Goal: Transaction & Acquisition: Register for event/course

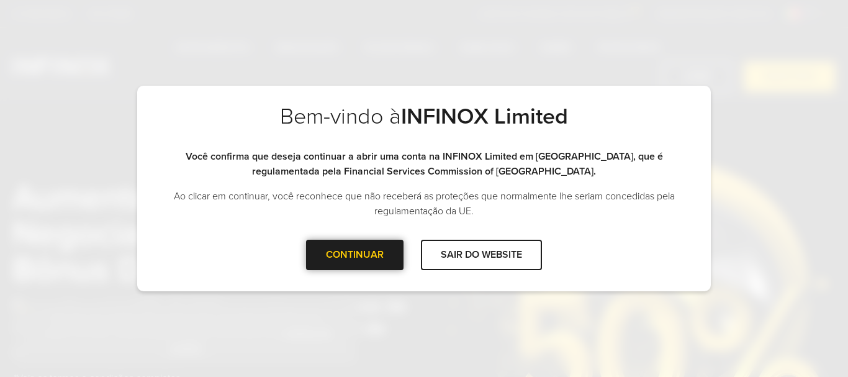
click at [356, 269] on div "CONTINUAR" at bounding box center [354, 255] width 97 height 30
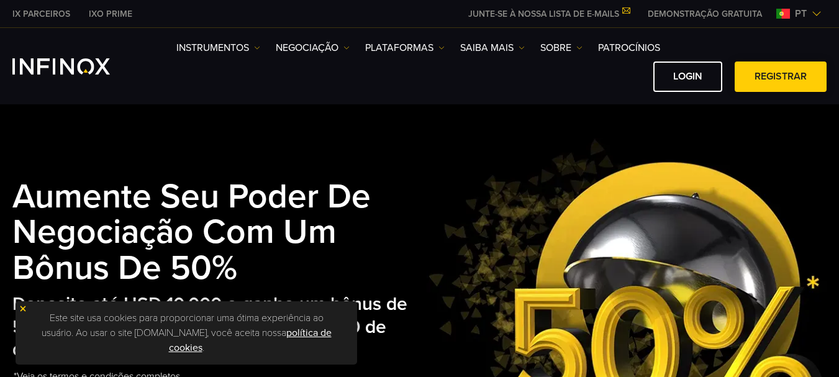
click at [755, 75] on link "Registrar" at bounding box center [781, 76] width 92 height 30
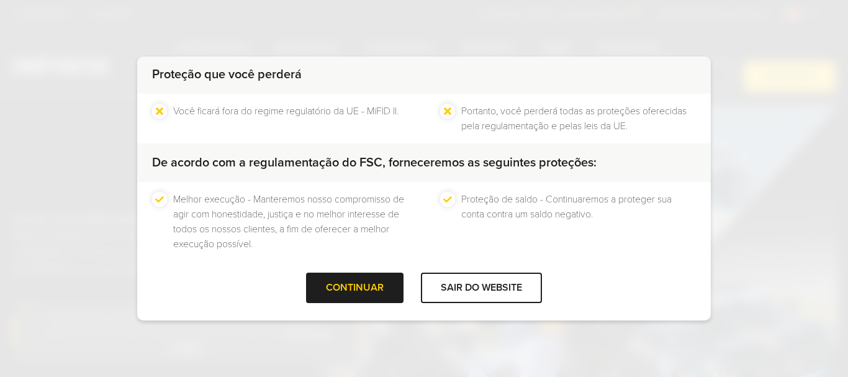
scroll to position [133, 0]
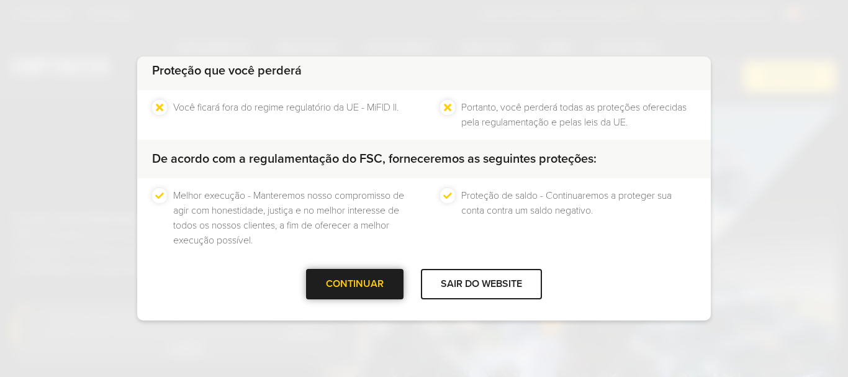
click at [355, 284] on div at bounding box center [355, 284] width 0 height 0
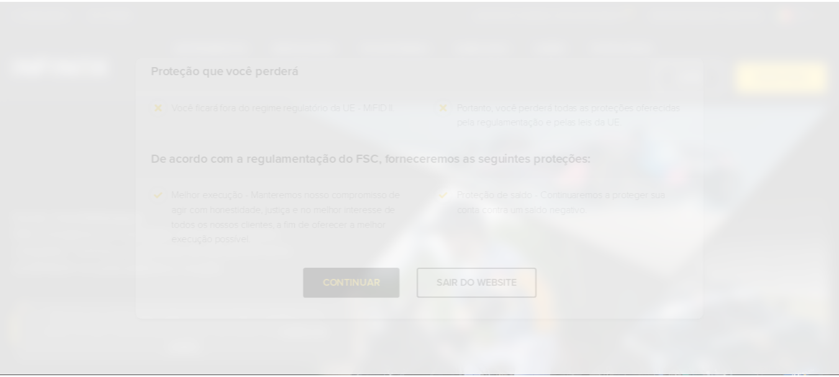
scroll to position [0, 0]
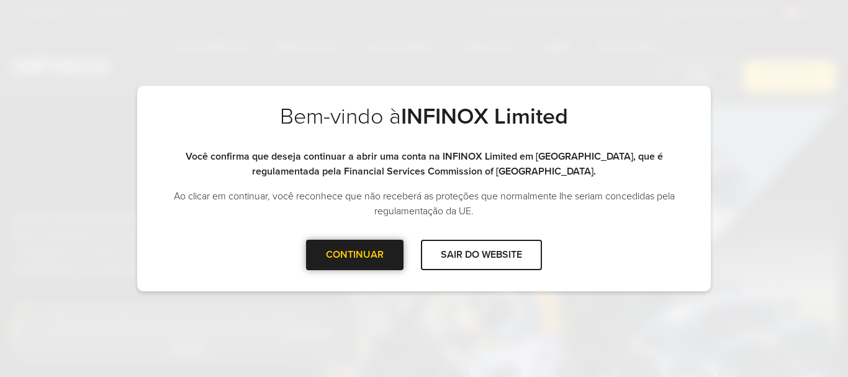
click at [363, 252] on div "CONTINUAR" at bounding box center [354, 255] width 97 height 30
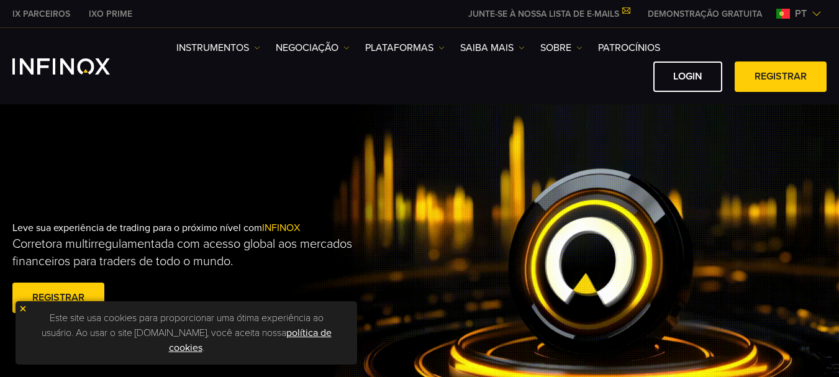
click at [22, 308] on img at bounding box center [23, 308] width 9 height 9
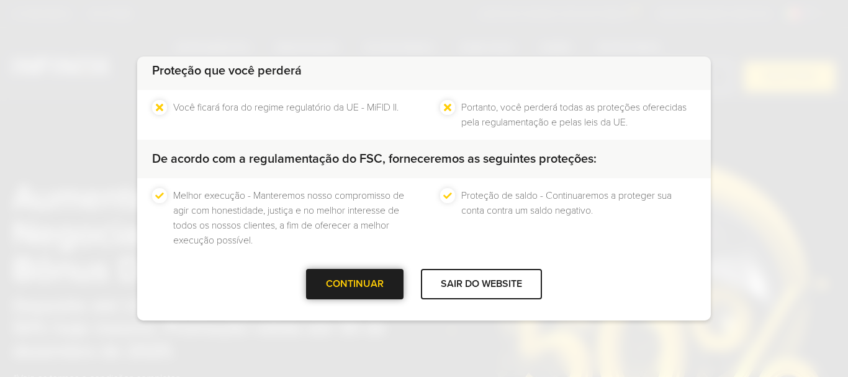
click at [375, 284] on div "CONTINUAR" at bounding box center [354, 284] width 97 height 30
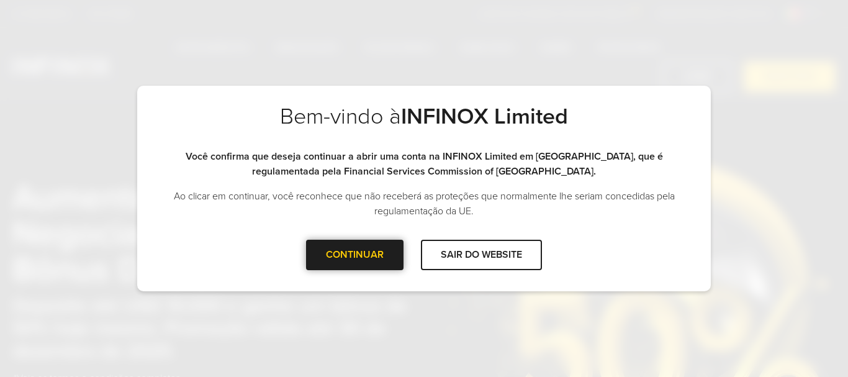
click at [355, 255] on div at bounding box center [355, 255] width 0 height 0
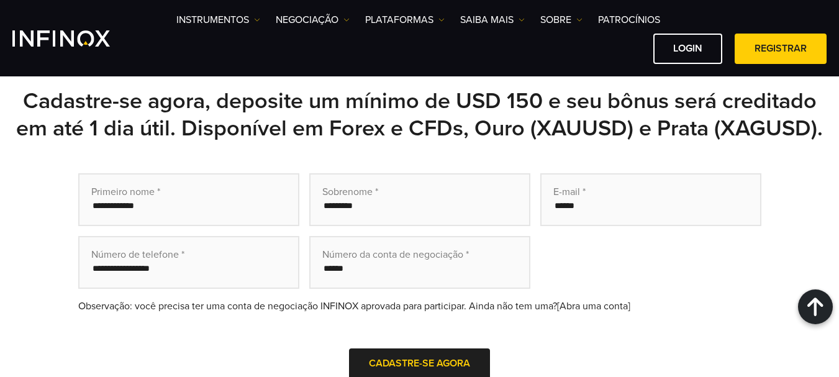
scroll to position [373, 0]
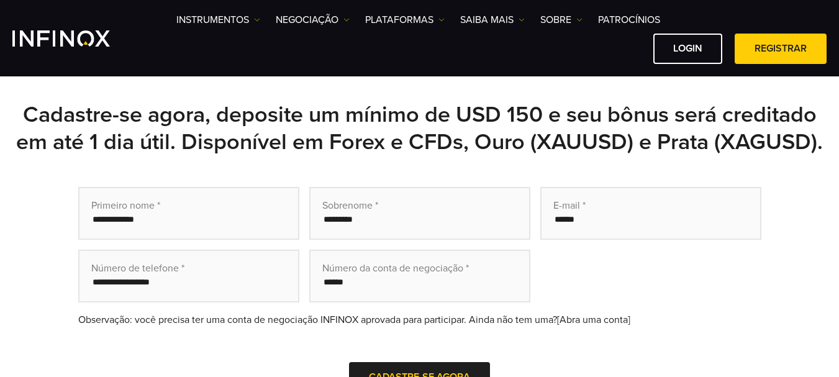
click at [594, 317] on link "[Abra uma conta]" at bounding box center [593, 320] width 73 height 12
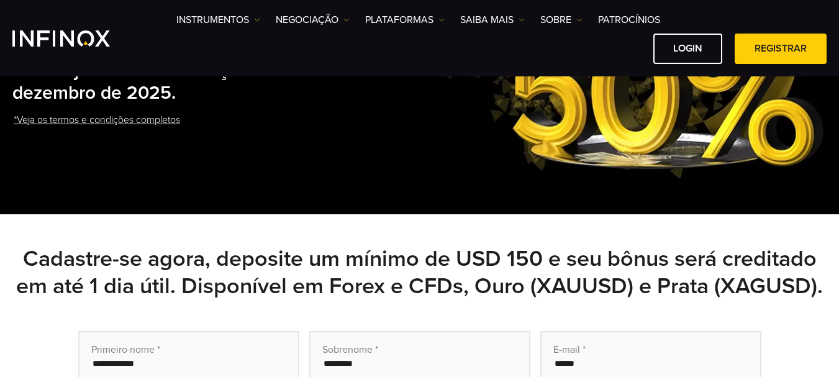
scroll to position [248, 0]
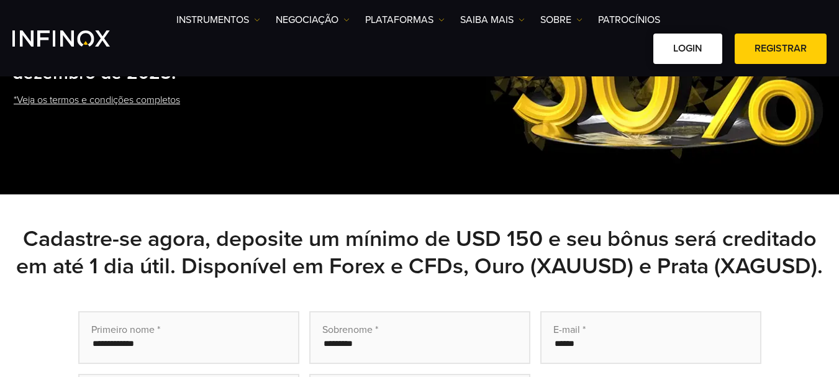
click at [661, 52] on link "Login" at bounding box center [687, 49] width 69 height 30
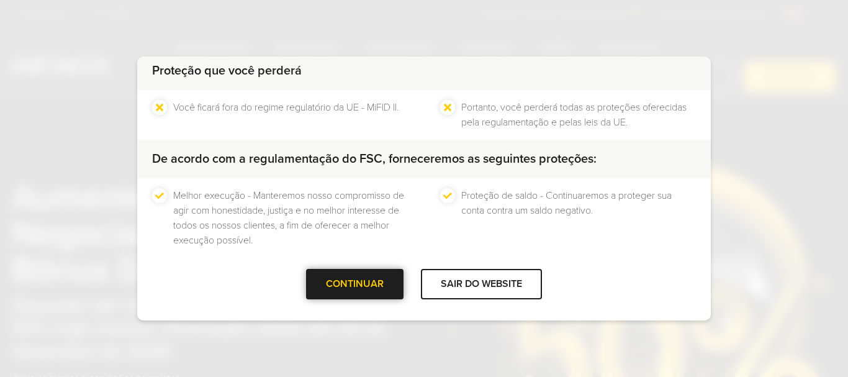
click at [355, 284] on div at bounding box center [355, 284] width 0 height 0
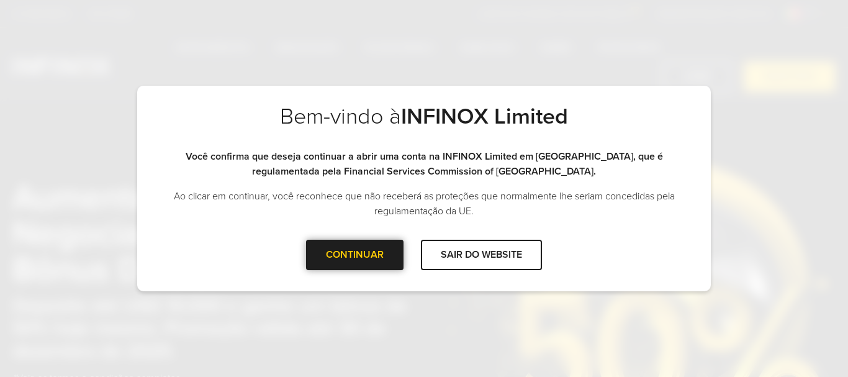
click at [355, 255] on div at bounding box center [355, 255] width 0 height 0
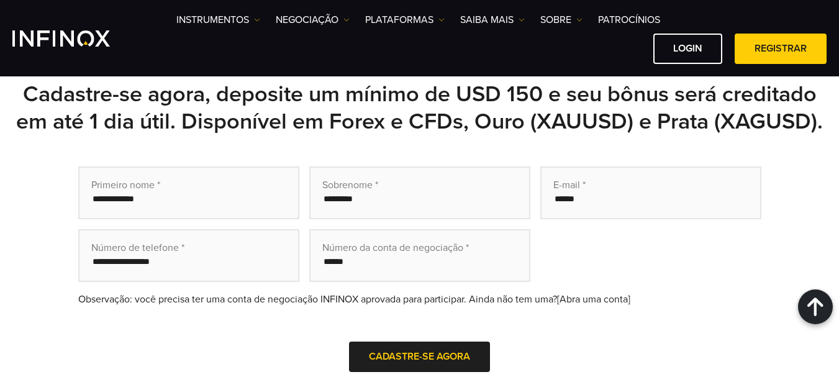
scroll to position [373, 0]
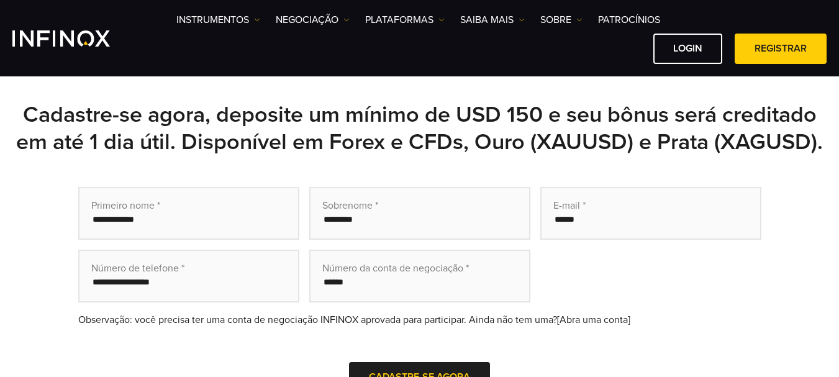
click at [173, 224] on input "text" at bounding box center [188, 213] width 221 height 53
type input "******"
type input "*****"
type input "**********"
type input "*********"
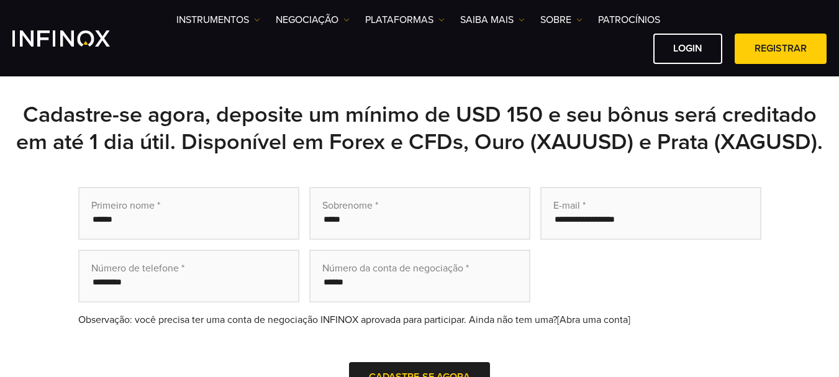
drag, startPoint x: 398, startPoint y: 286, endPoint x: 385, endPoint y: 287, distance: 13.1
click at [396, 287] on input "text" at bounding box center [419, 276] width 221 height 53
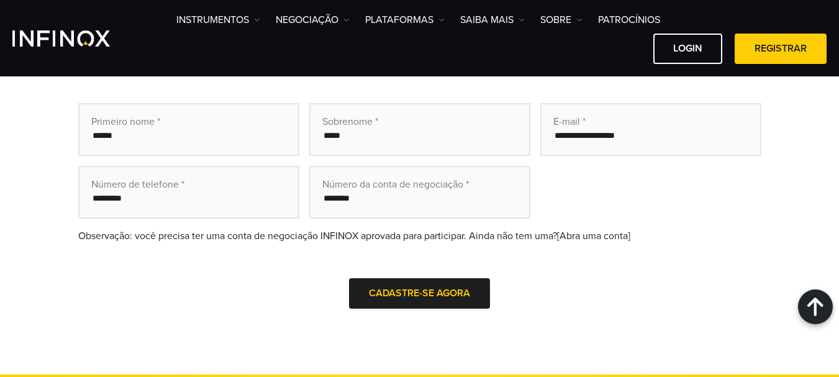
scroll to position [435, 0]
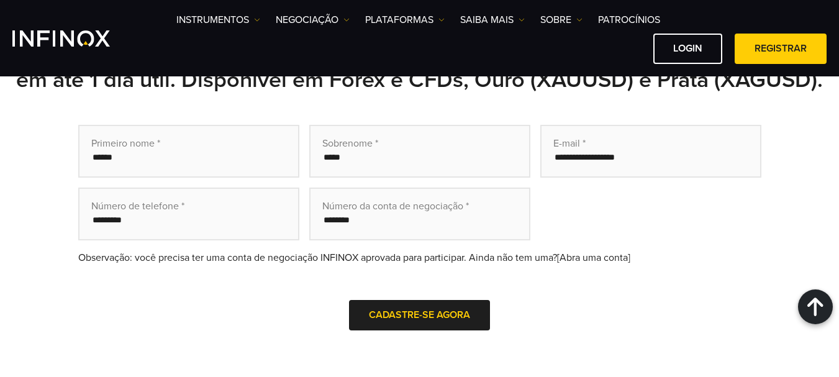
type input "********"
click at [425, 315] on span "Cadastre-se agora" at bounding box center [419, 315] width 101 height 12
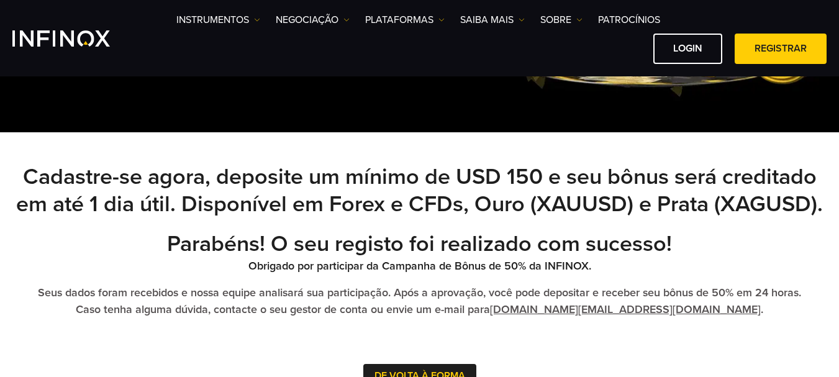
scroll to position [373, 0]
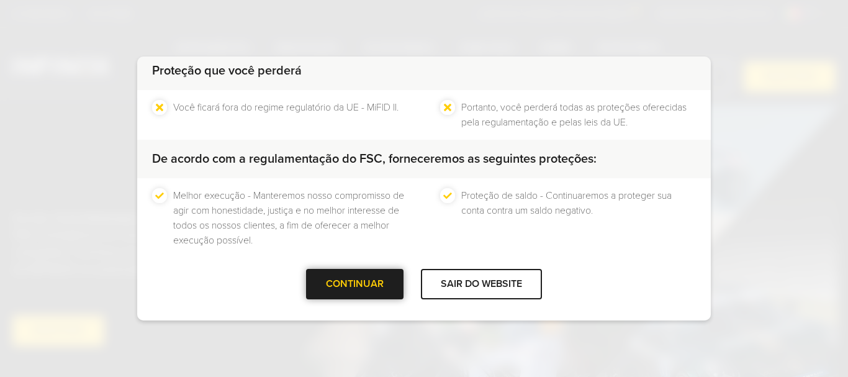
click at [338, 286] on div "CONTINUAR" at bounding box center [354, 284] width 97 height 30
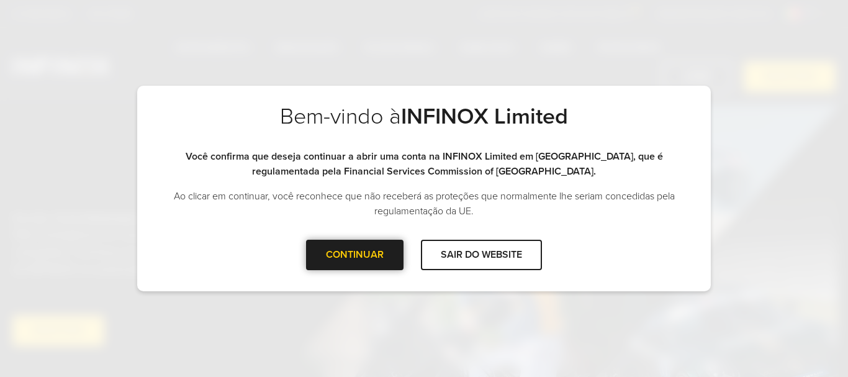
click at [379, 253] on div "CONTINUAR" at bounding box center [354, 255] width 97 height 30
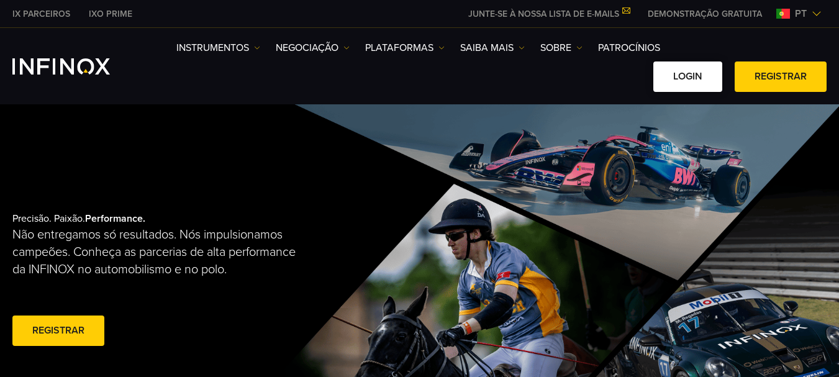
click at [693, 71] on link "Login" at bounding box center [687, 76] width 69 height 30
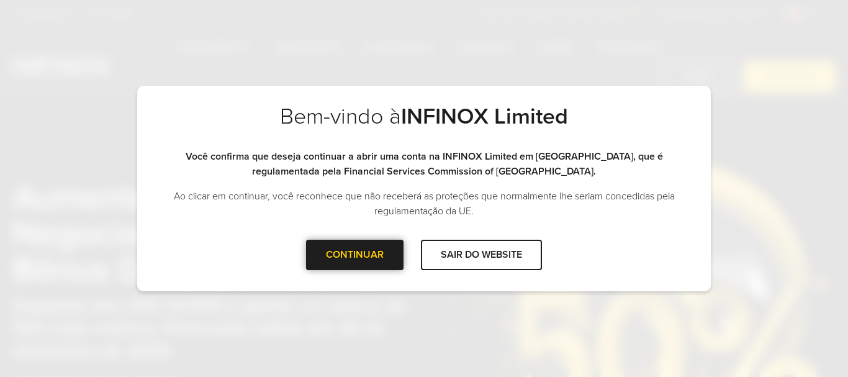
click at [367, 257] on div "CONTINUAR" at bounding box center [354, 255] width 97 height 30
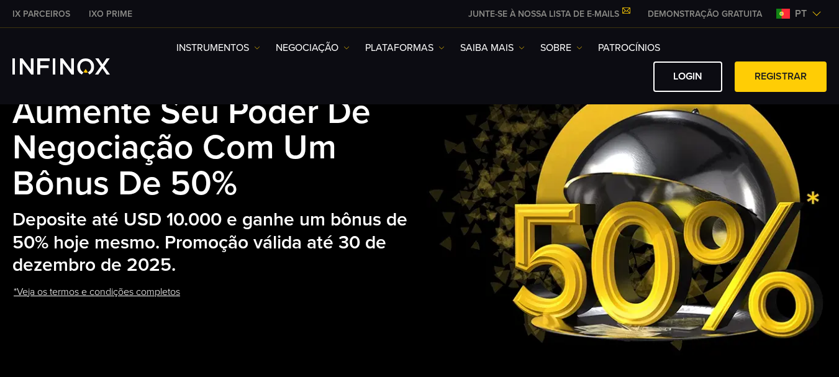
scroll to position [124, 0]
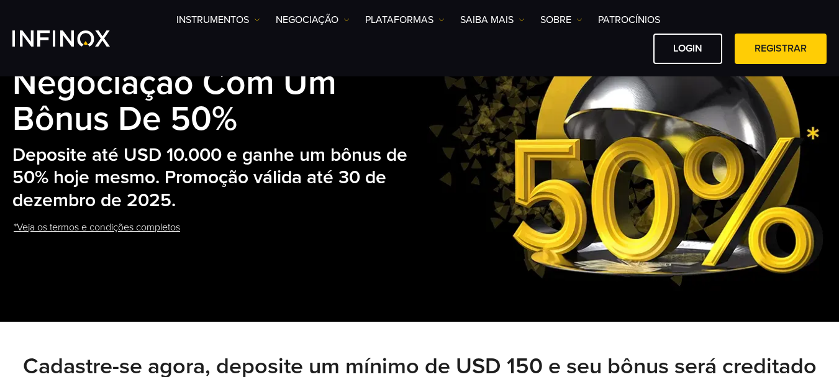
click at [120, 227] on link "*Veja os termos e condições completos" at bounding box center [96, 227] width 169 height 30
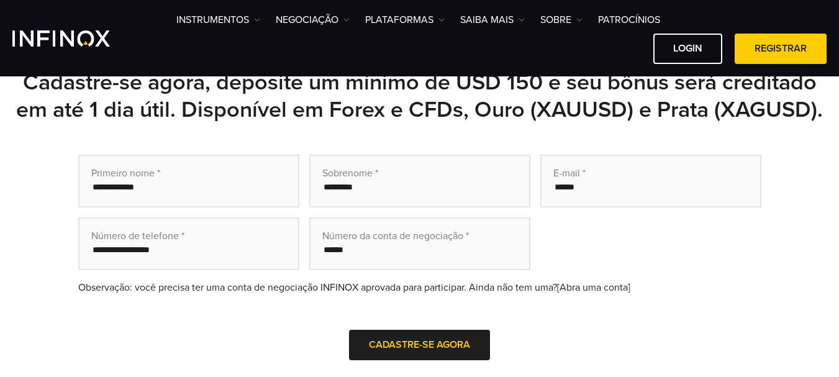
scroll to position [433, 0]
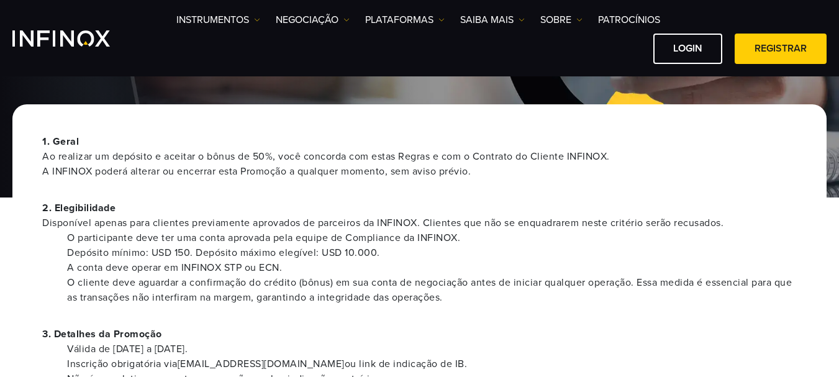
scroll to position [62, 0]
